Goal: Find specific page/section: Find specific page/section

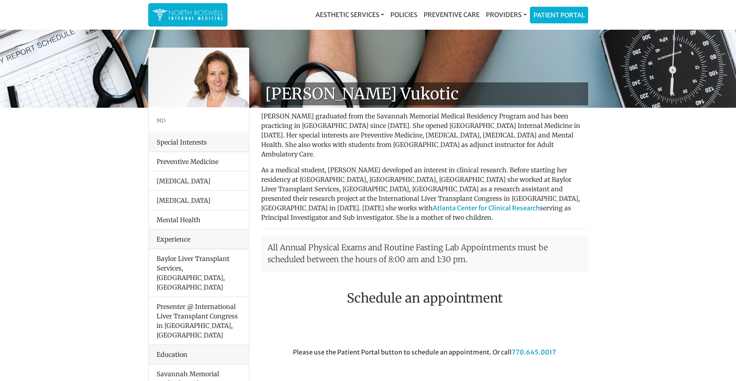
click at [317, 229] on hr at bounding box center [424, 229] width 327 height 0
click at [520, 14] on link "Providers" at bounding box center [506, 15] width 47 height 16
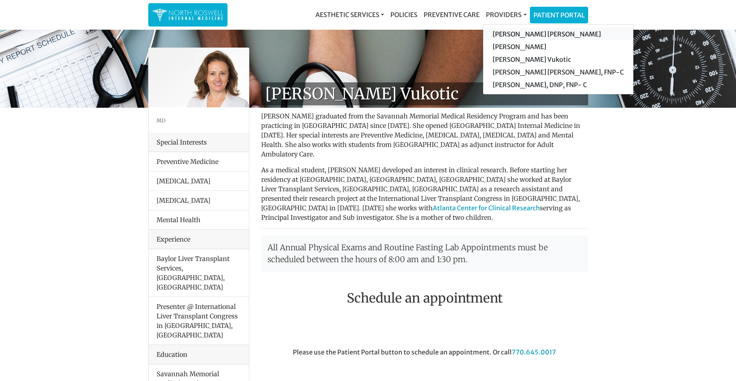
click at [521, 33] on link "[PERSON_NAME] [PERSON_NAME]" at bounding box center [558, 34] width 150 height 13
